Goal: Task Accomplishment & Management: Use online tool/utility

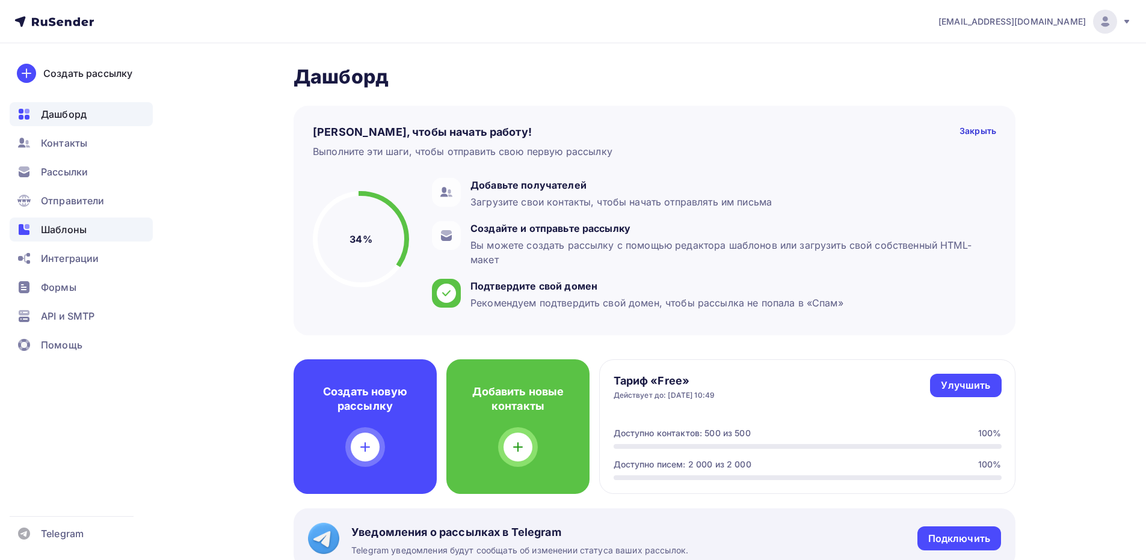
click at [83, 233] on span "Шаблоны" at bounding box center [64, 230] width 46 height 14
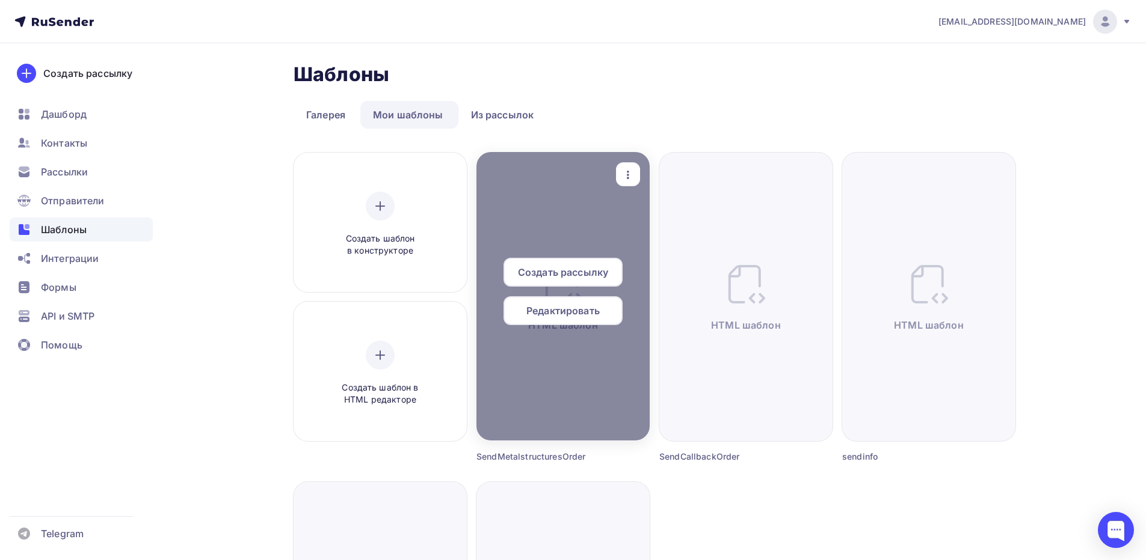
click at [570, 309] on span "Редактировать" at bounding box center [562, 311] width 73 height 14
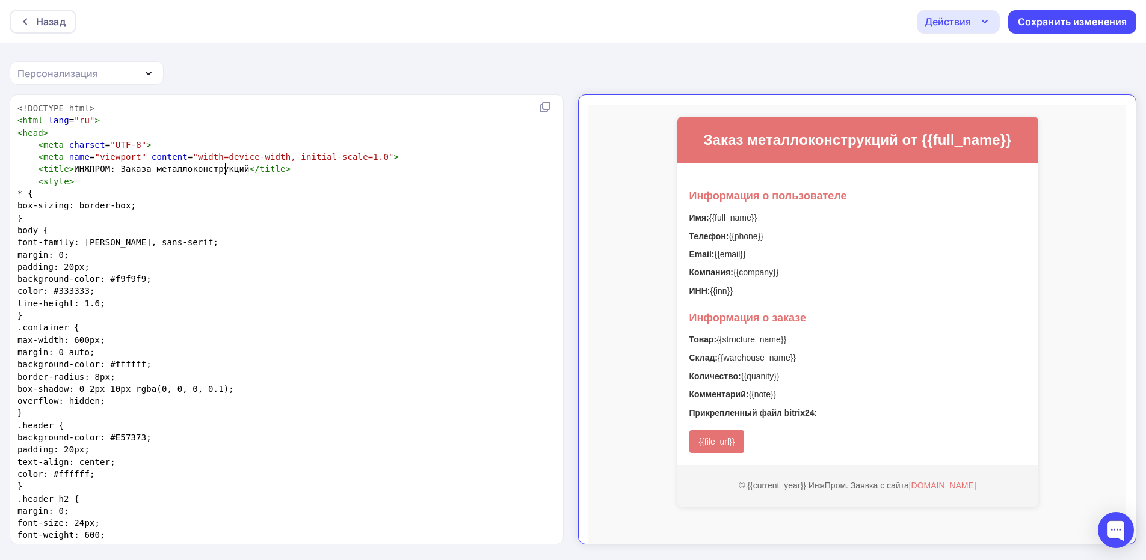
click at [227, 164] on span "< title > ИНЖПРОМ: Заказа металлоконструкций </ title >" at bounding box center [153, 169] width 273 height 10
type textarea "<!LOREMIP dolo> <sita cons="ad"> <elit> <sedd eiusmod="TEM-5"> <inci utla="etdo…"
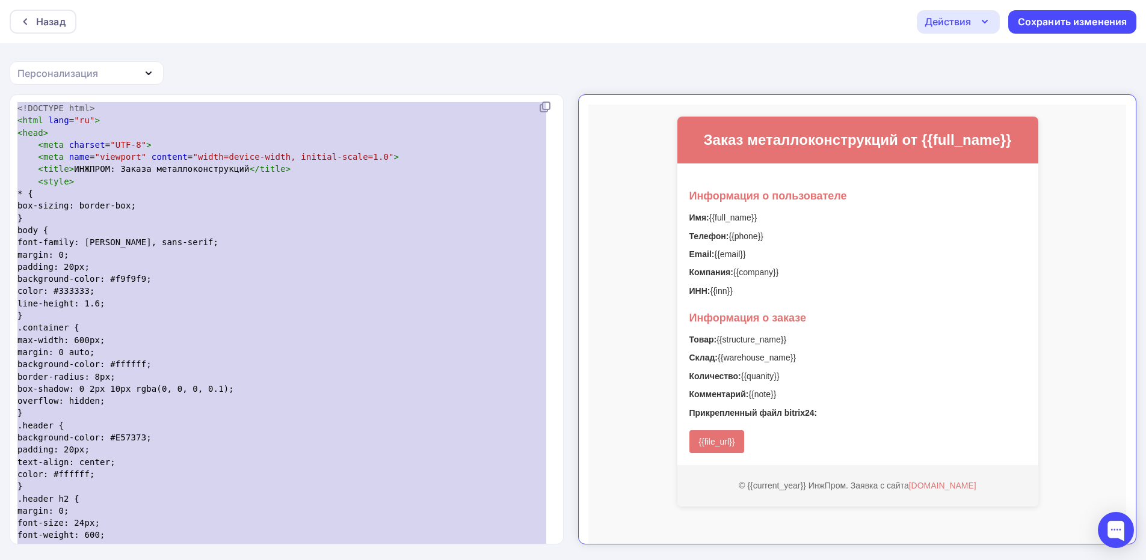
click at [409, 293] on pre "color: #333333;" at bounding box center [284, 291] width 538 height 12
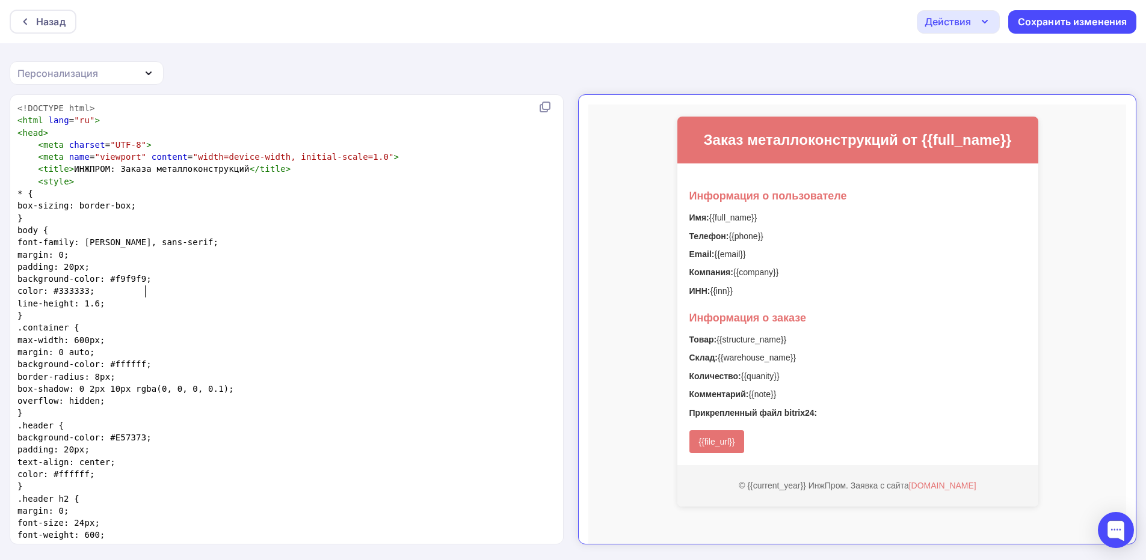
type textarea "<!LOREMIP dolo> <sita cons="ad"> <elit> <sedd eiusmod="TEM-5"> <inci utla="etdo…"
